Goal: Task Accomplishment & Management: Use online tool/utility

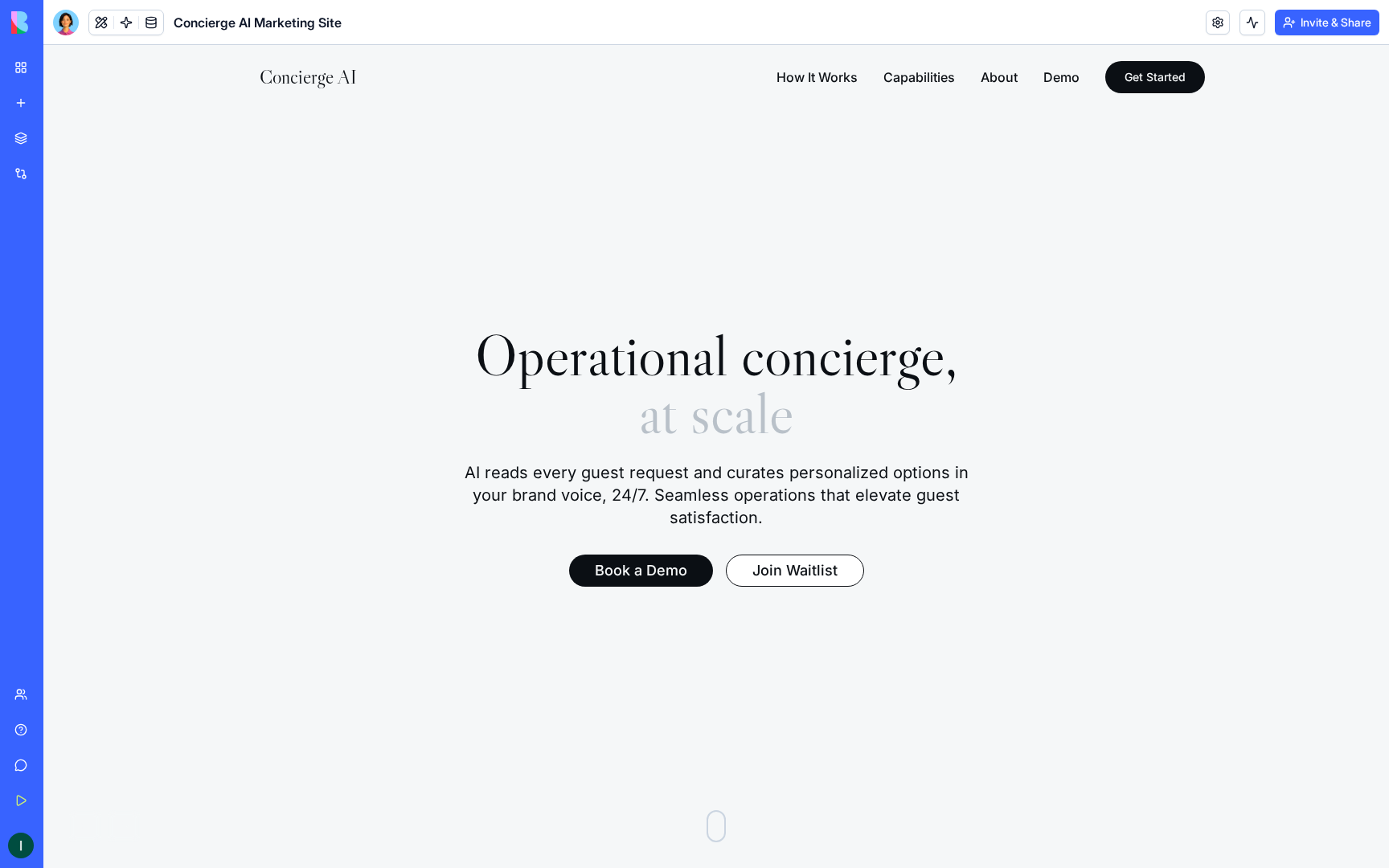
click at [754, 313] on video at bounding box center [717, 456] width 1346 height 823
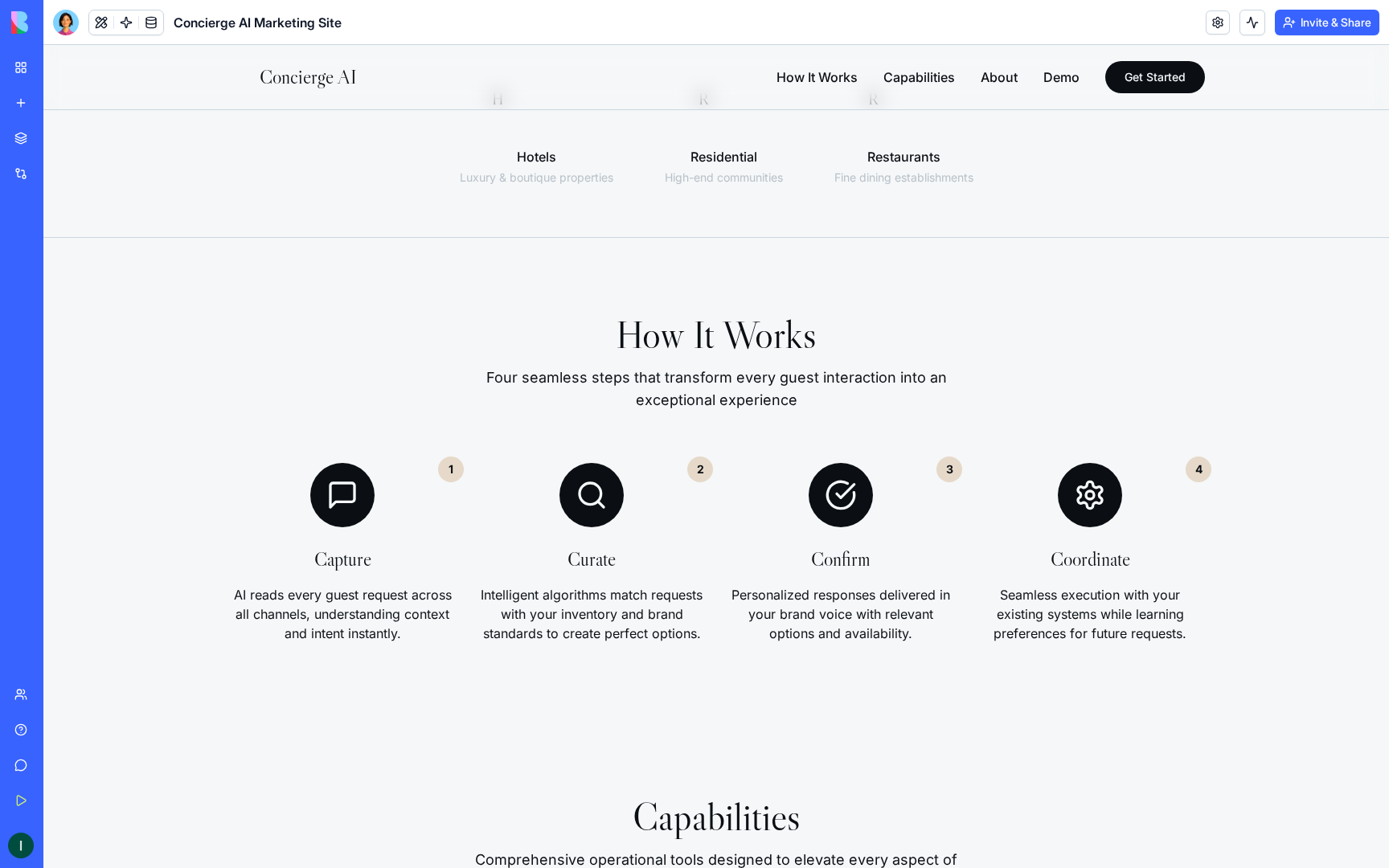
scroll to position [1053, 0]
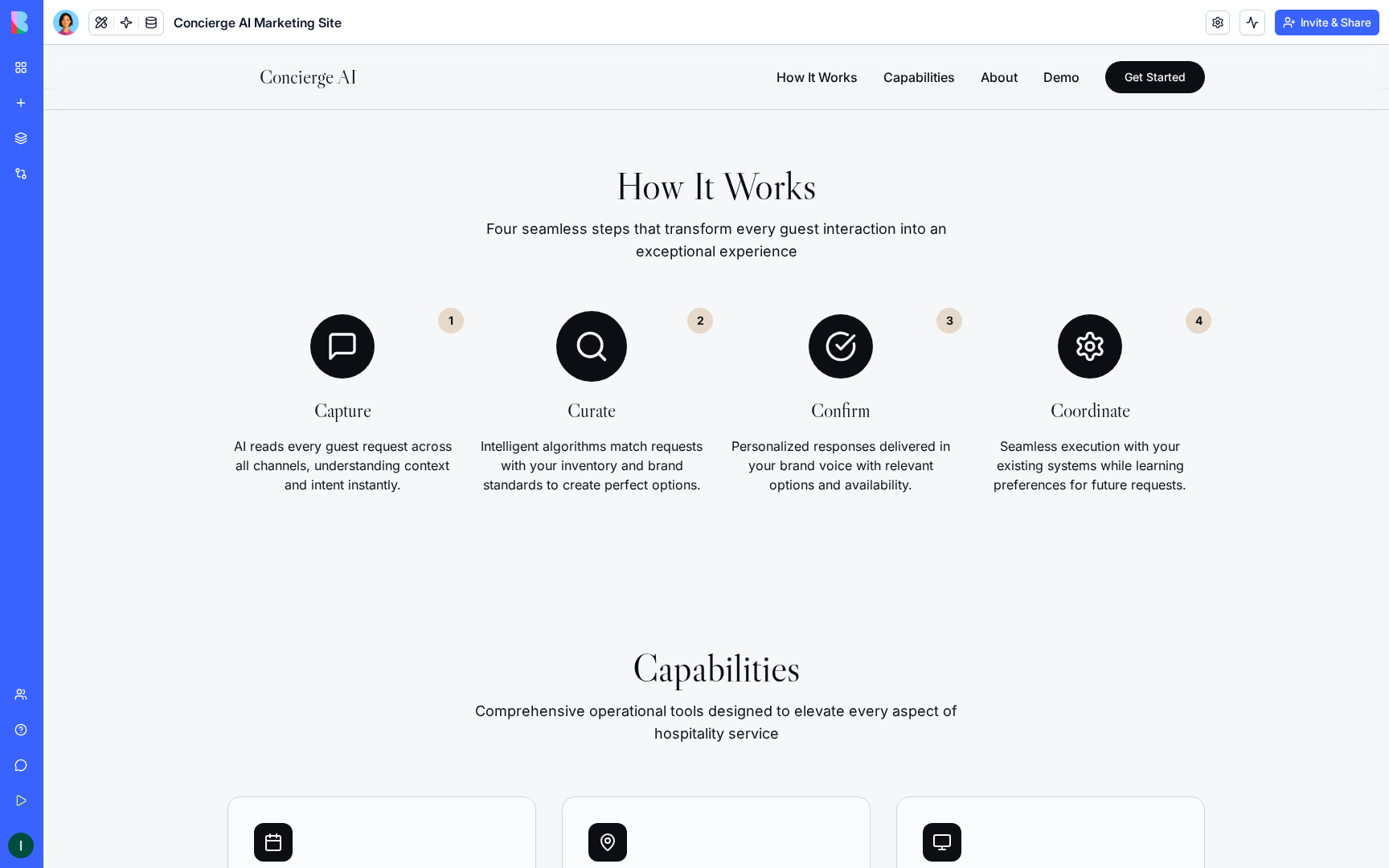
click at [691, 320] on div "2" at bounding box center [700, 321] width 26 height 26
click at [590, 353] on icon at bounding box center [591, 346] width 35 height 35
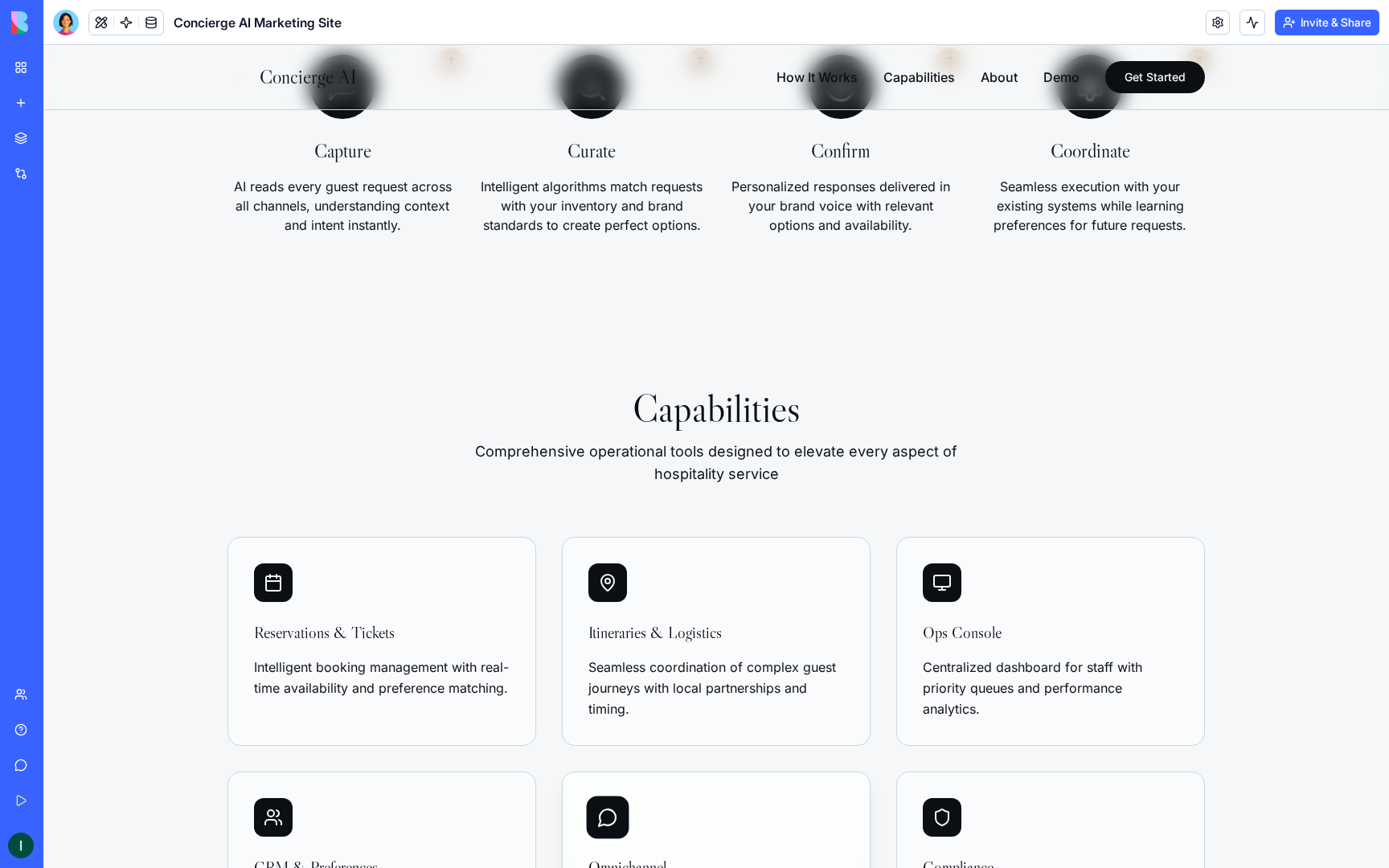
scroll to position [1271, 0]
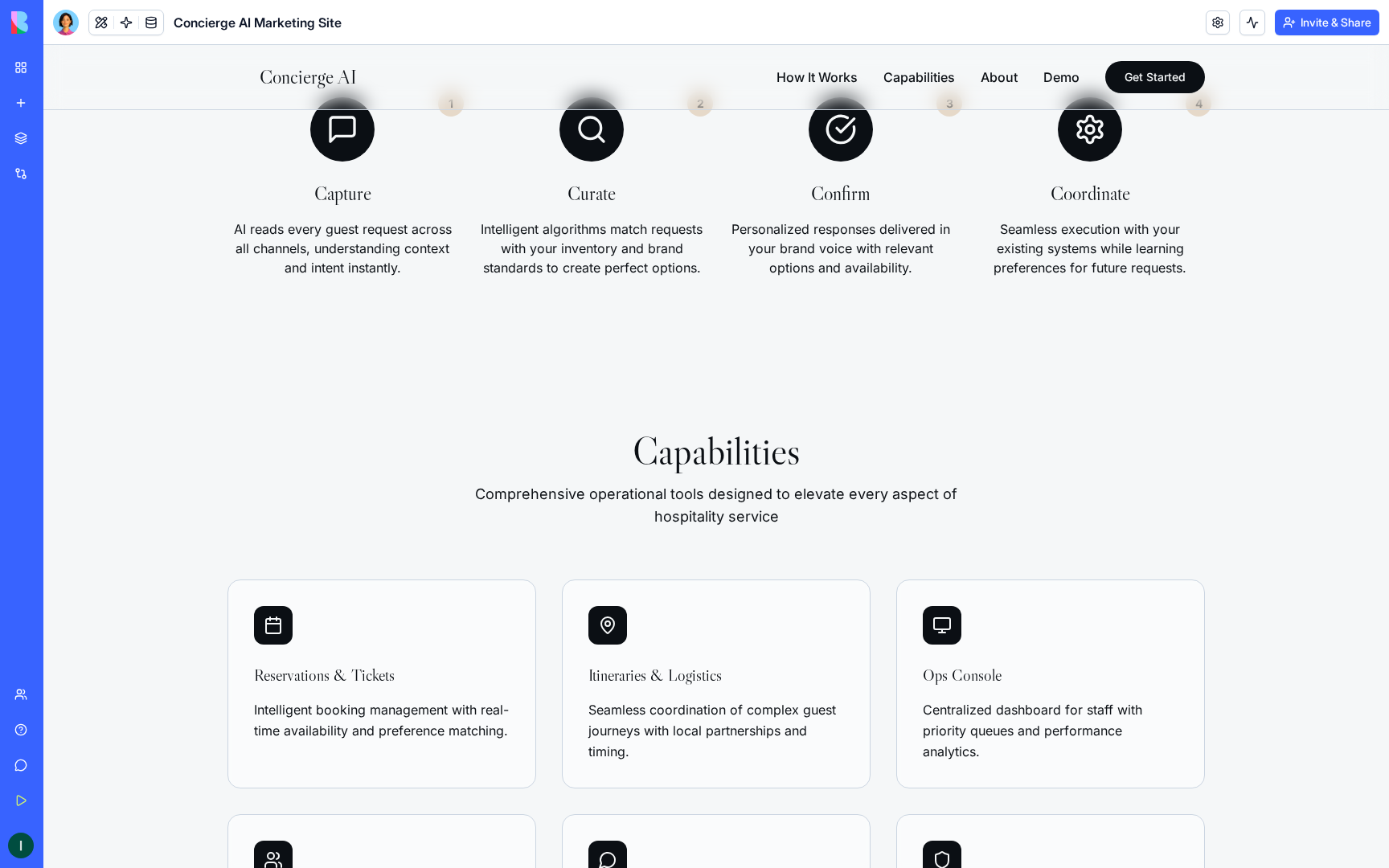
click at [19, 56] on link "My Workspace" at bounding box center [37, 68] width 65 height 32
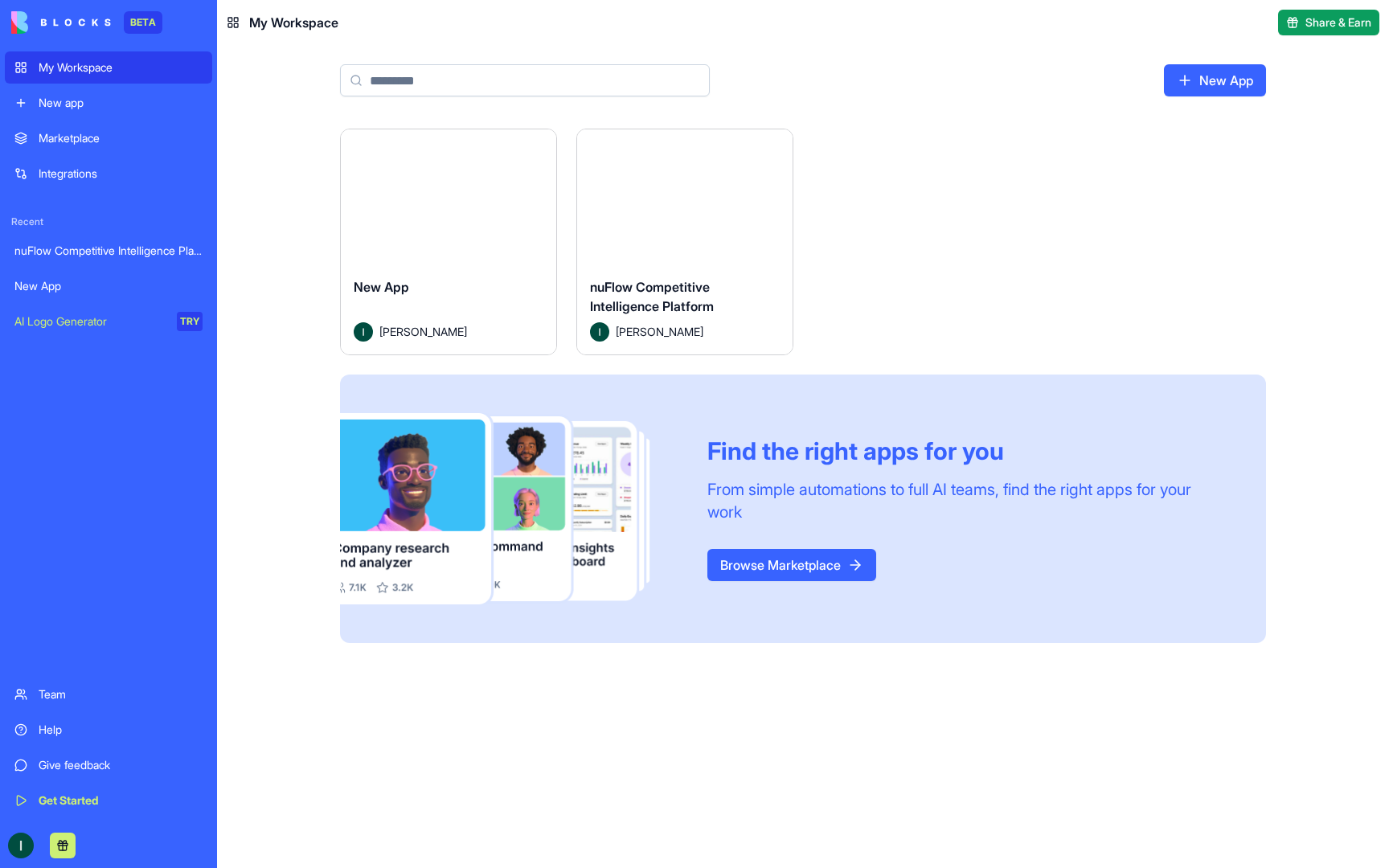
click at [493, 283] on div "New App" at bounding box center [449, 299] width 189 height 45
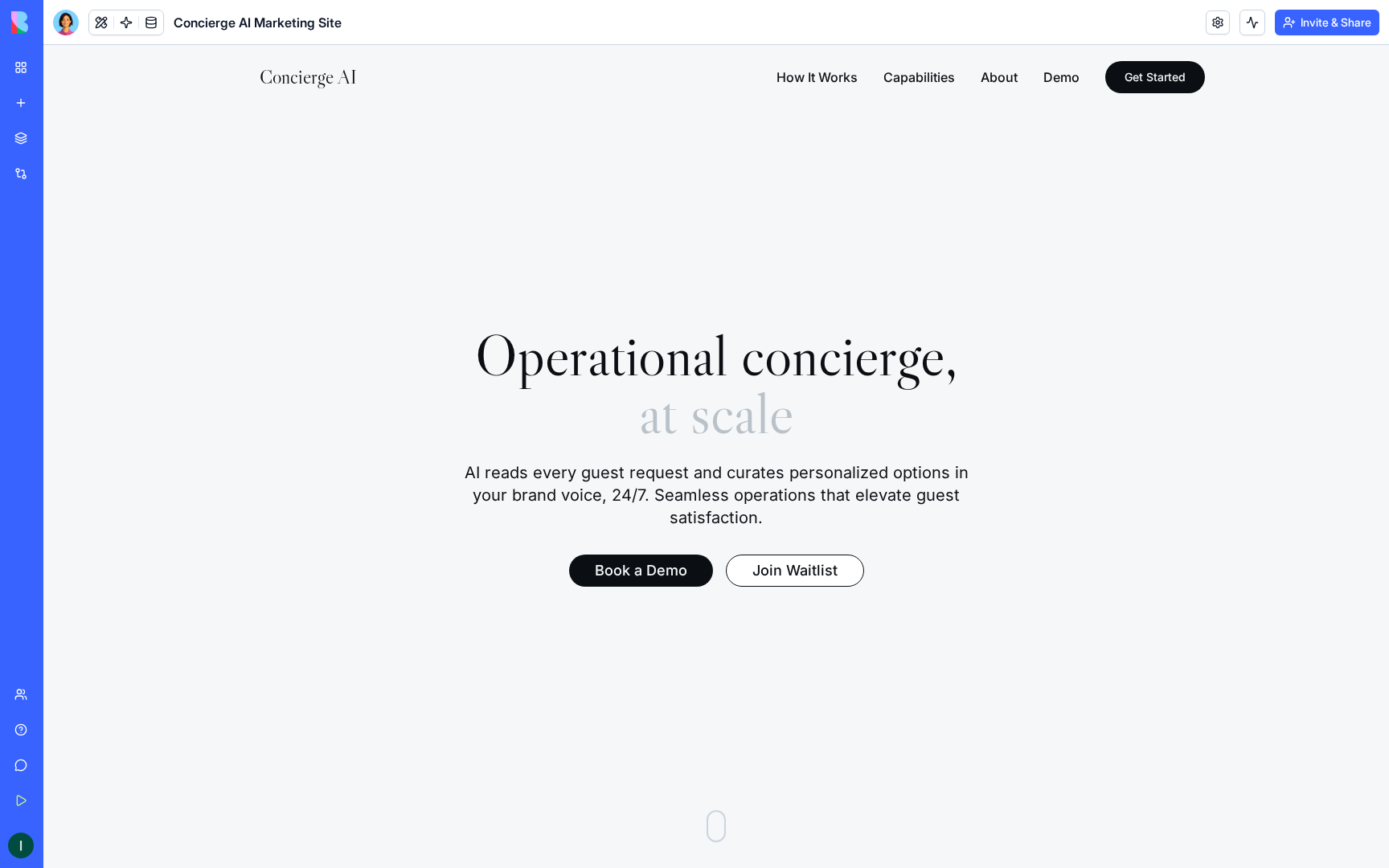
click at [17, 65] on link "My Workspace" at bounding box center [37, 68] width 65 height 32
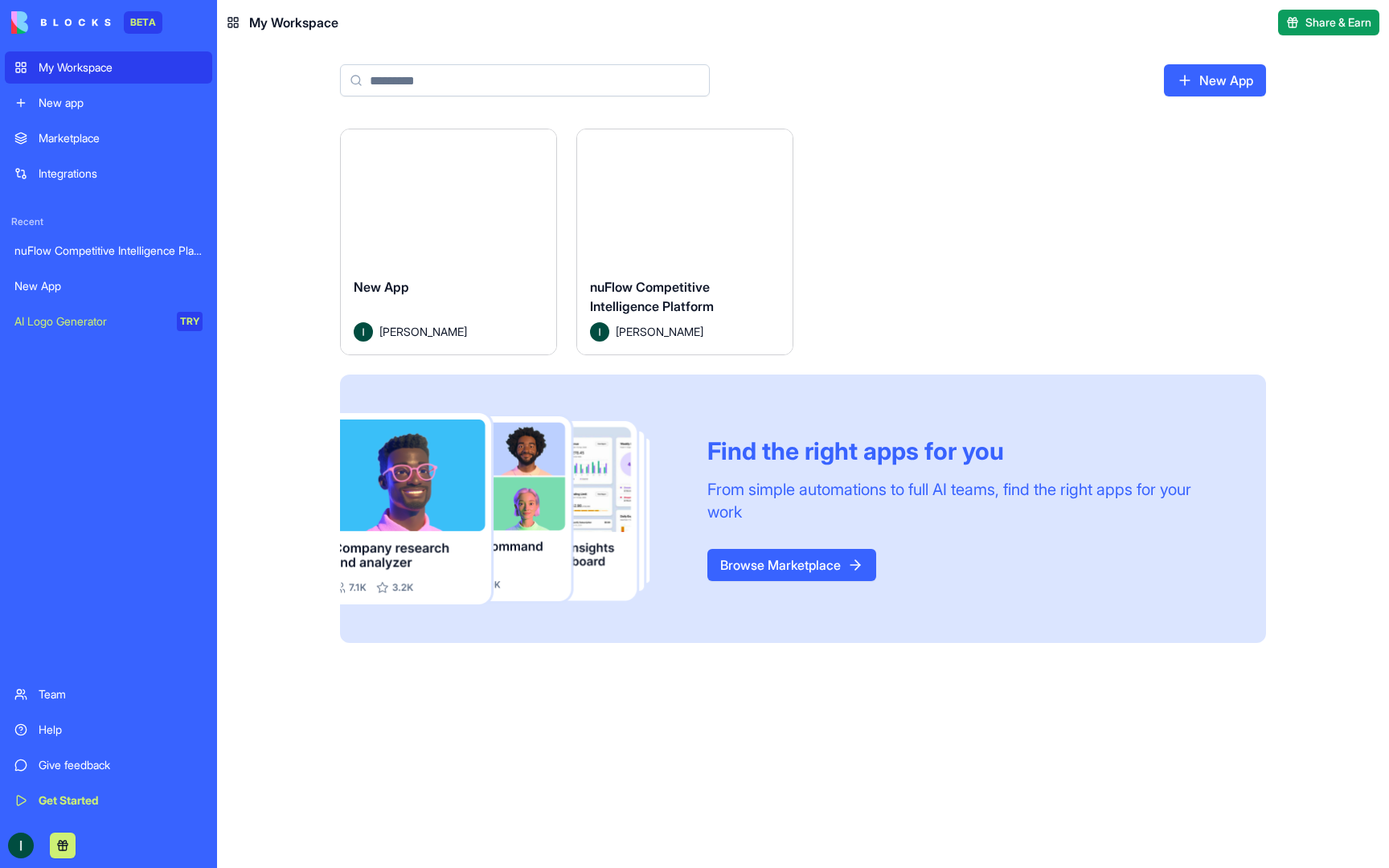
click at [632, 217] on div "Launch" at bounding box center [685, 196] width 215 height 135
